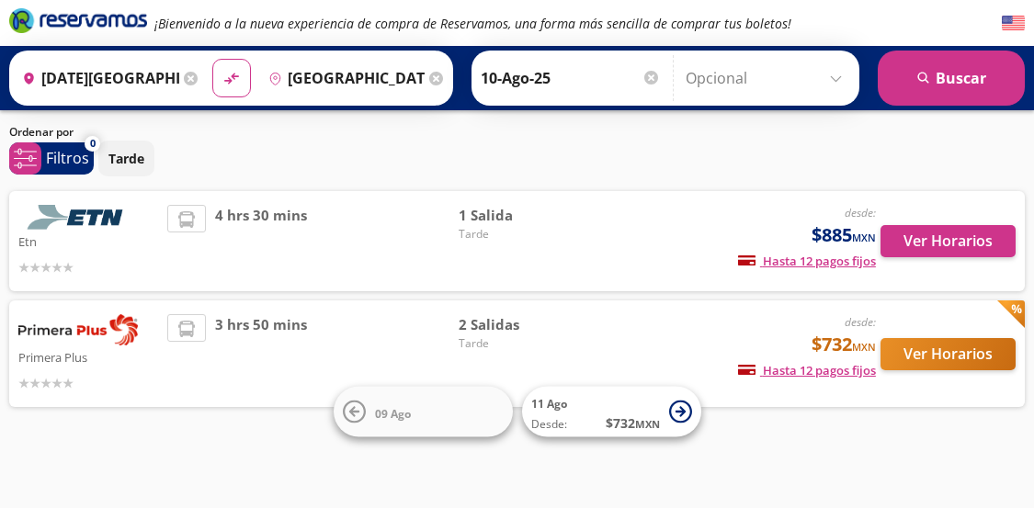
scroll to position [86, 0]
click at [919, 225] on button "Ver Horarios" at bounding box center [947, 241] width 135 height 32
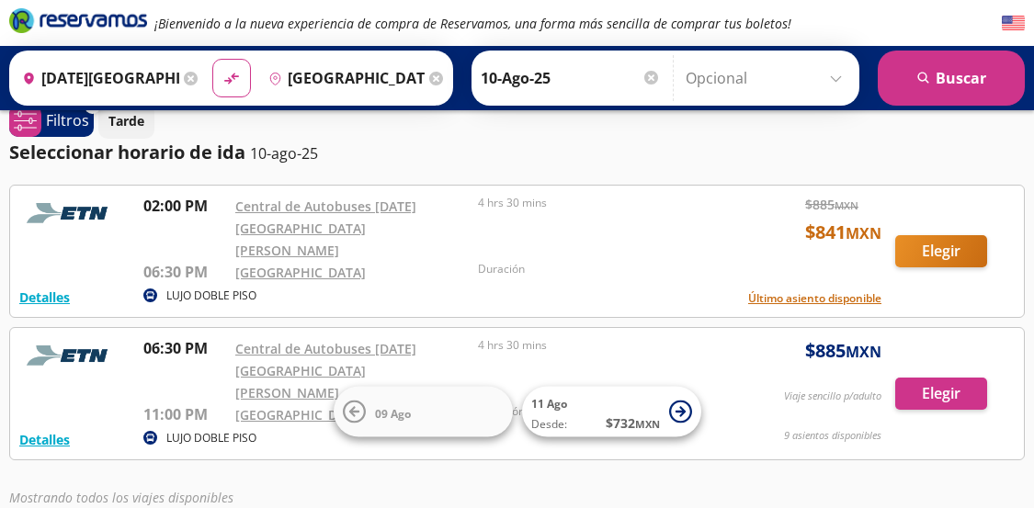
scroll to position [23, 0]
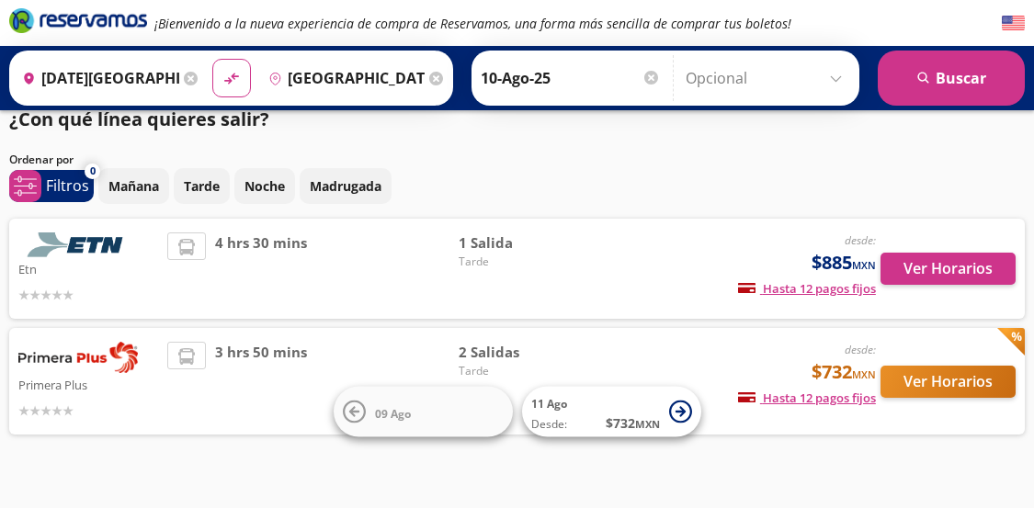
scroll to position [50, 0]
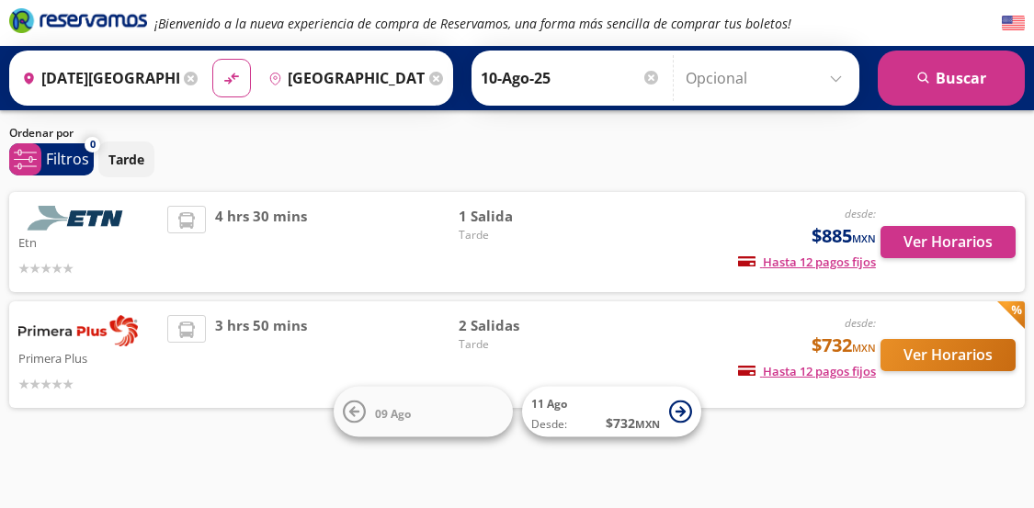
click at [940, 353] on button "Ver Horarios" at bounding box center [947, 355] width 135 height 32
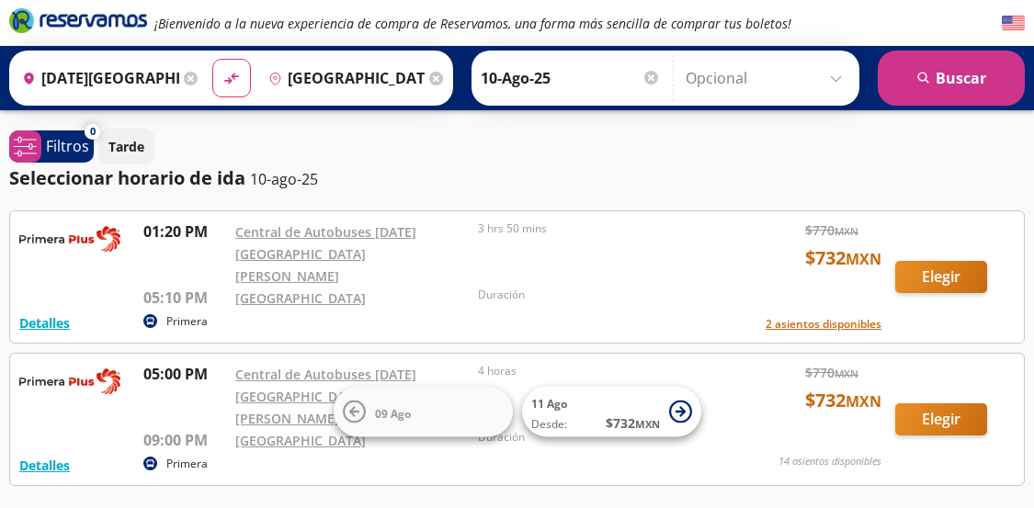
scroll to position [50, 0]
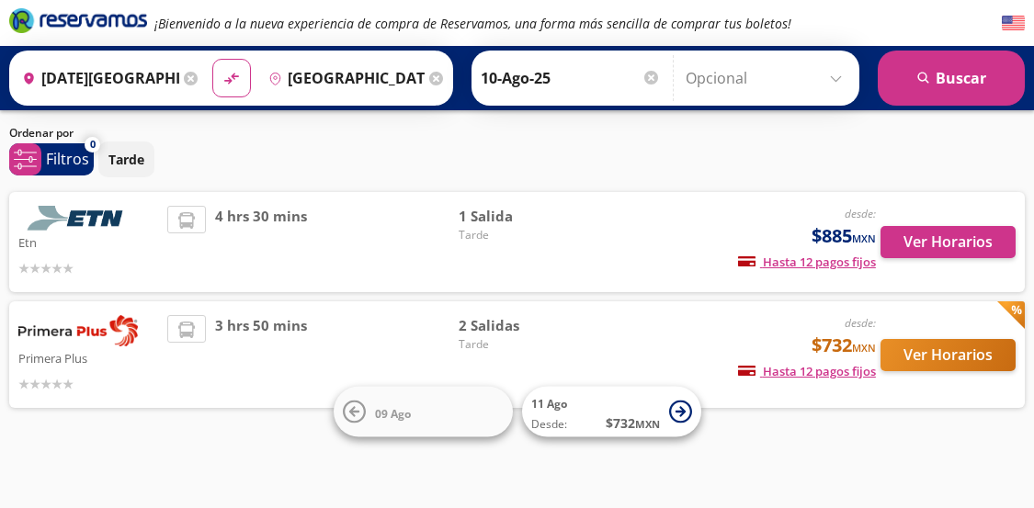
click at [317, 216] on div "4 hrs 30 mins" at bounding box center [312, 242] width 290 height 73
click at [298, 222] on span "4 hrs 30 mins" at bounding box center [261, 242] width 92 height 73
